Goal: Navigation & Orientation: Find specific page/section

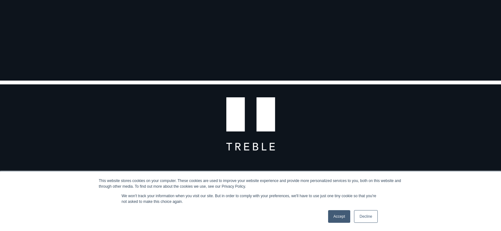
click at [343, 213] on link "Accept" at bounding box center [339, 216] width 22 height 13
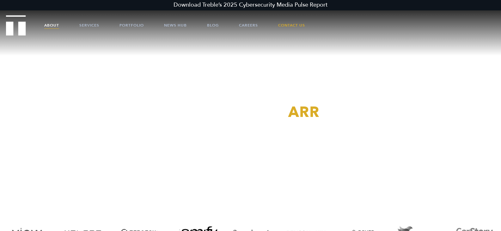
click at [59, 23] on link "About" at bounding box center [51, 25] width 15 height 19
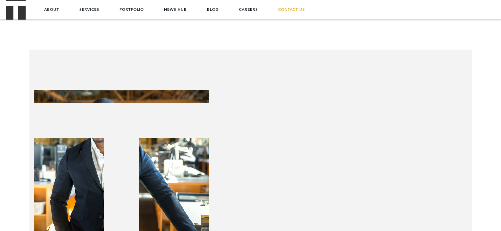
scroll to position [379, 0]
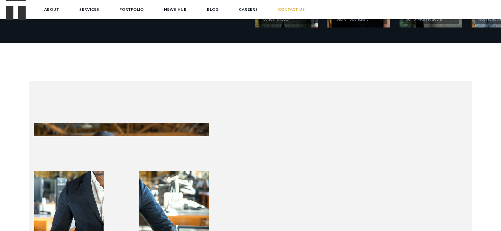
click at [115, 9] on link "Meet the Team" at bounding box center [98, 2] width 55 height 13
